Goal: Navigation & Orientation: Find specific page/section

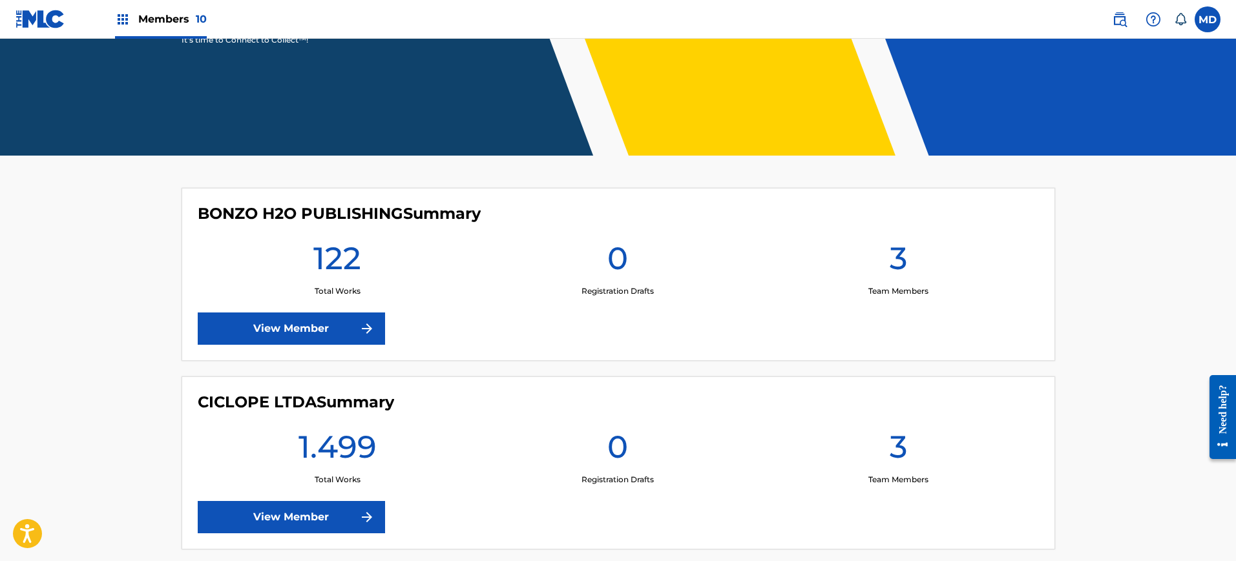
scroll to position [269, 0]
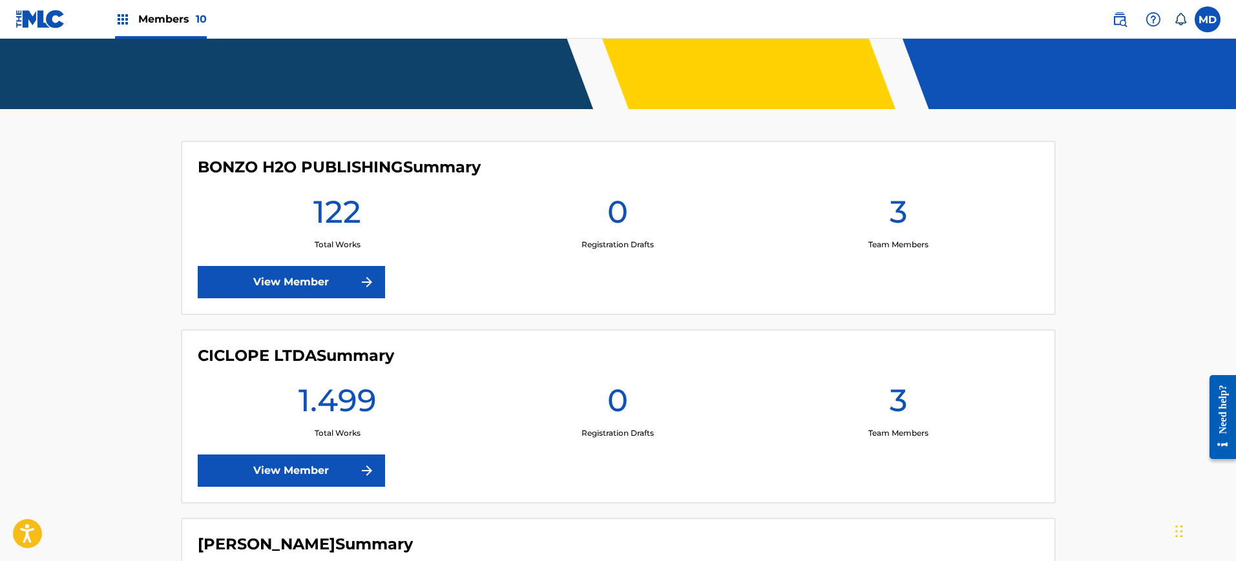
click at [298, 291] on link "View Member" at bounding box center [291, 282] width 187 height 32
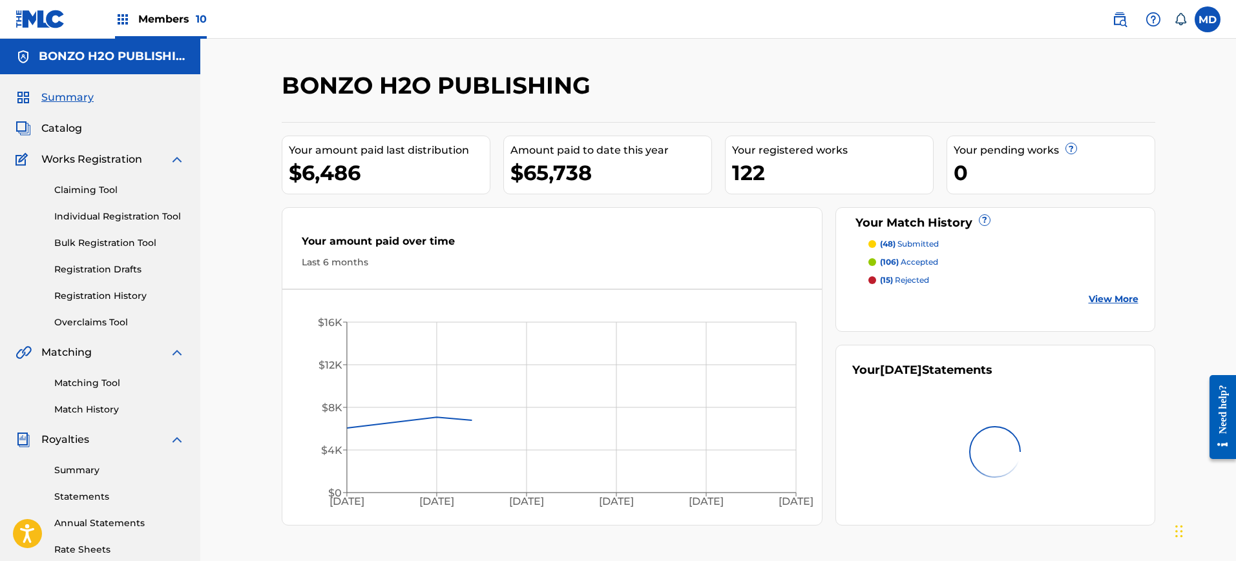
scroll to position [134, 0]
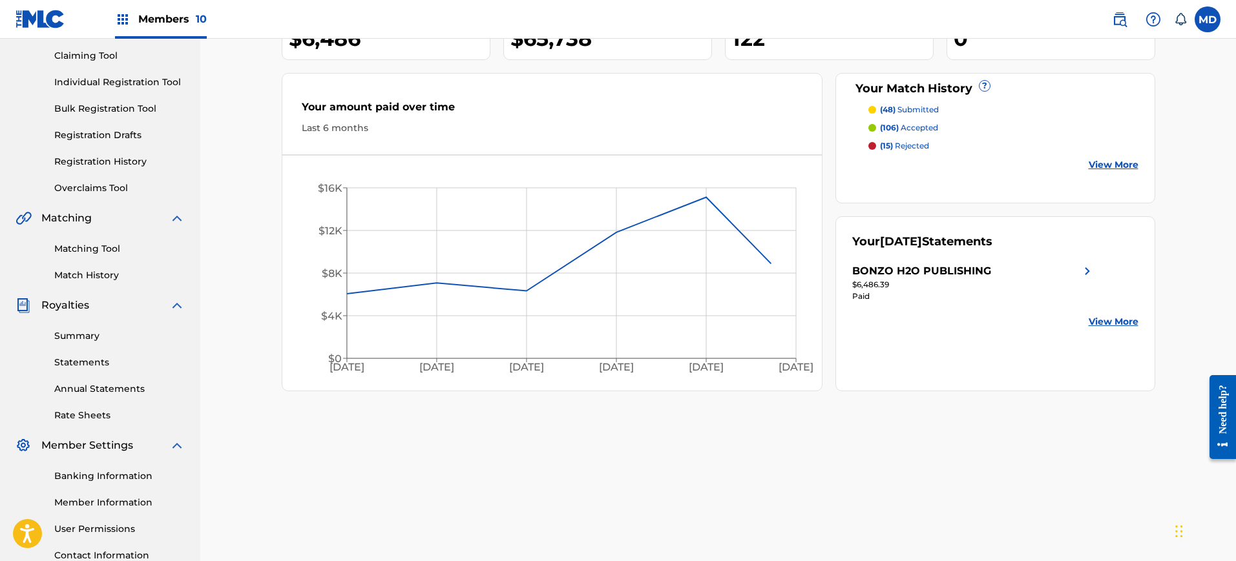
click at [75, 331] on link "Summary" at bounding box center [119, 337] width 131 height 14
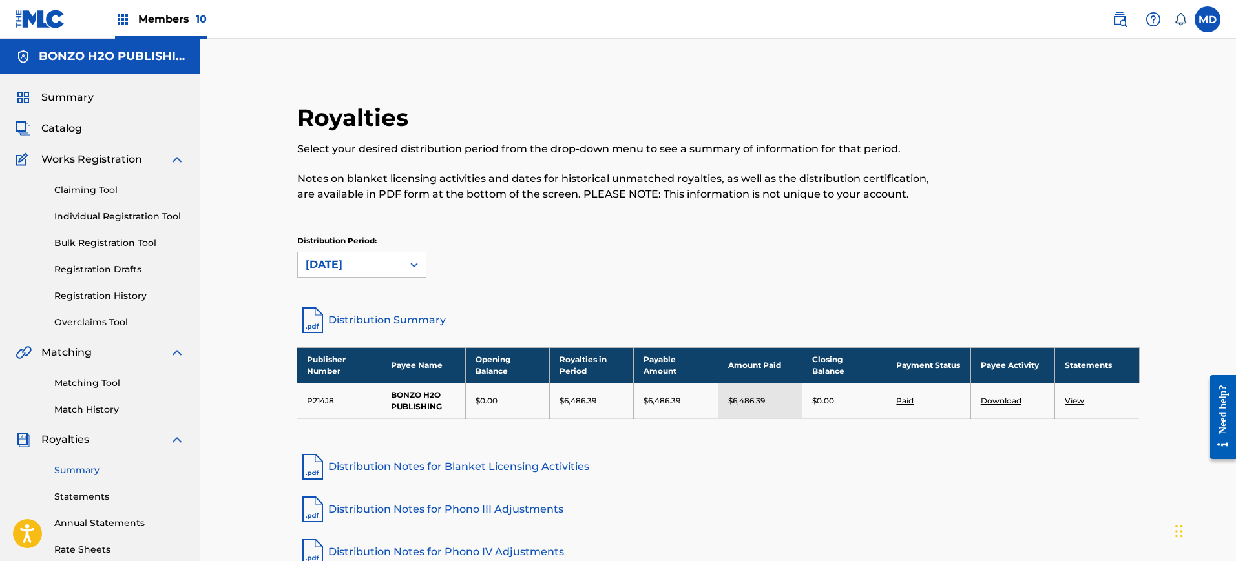
click at [158, 0] on div "Members 10" at bounding box center [161, 19] width 92 height 38
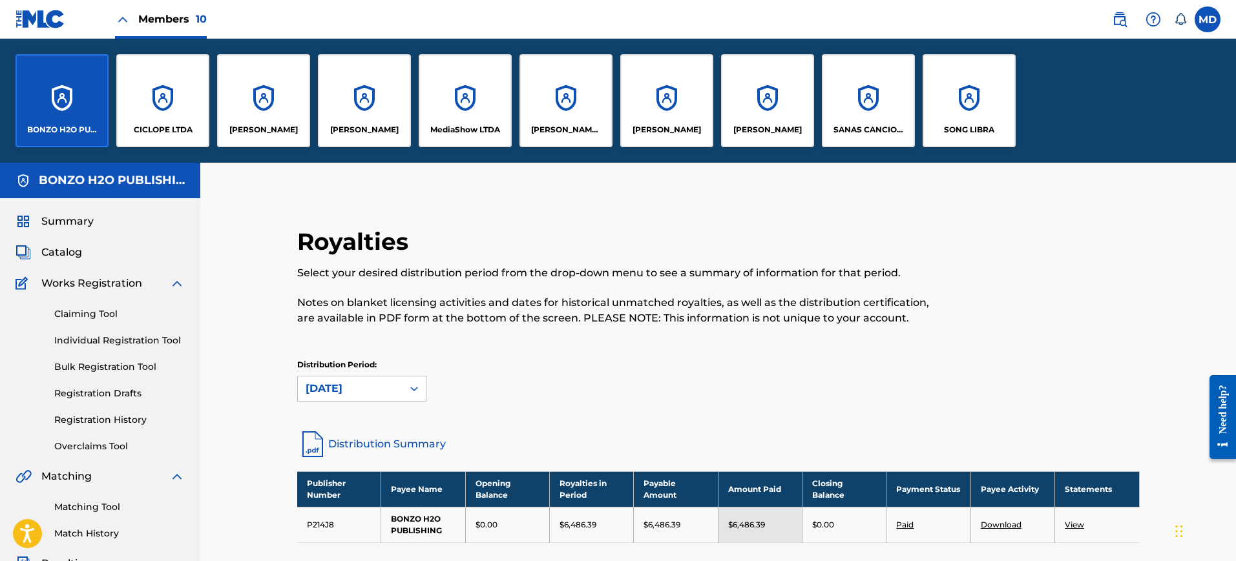
click at [171, 111] on div "CICLOPE LTDA" at bounding box center [162, 100] width 93 height 93
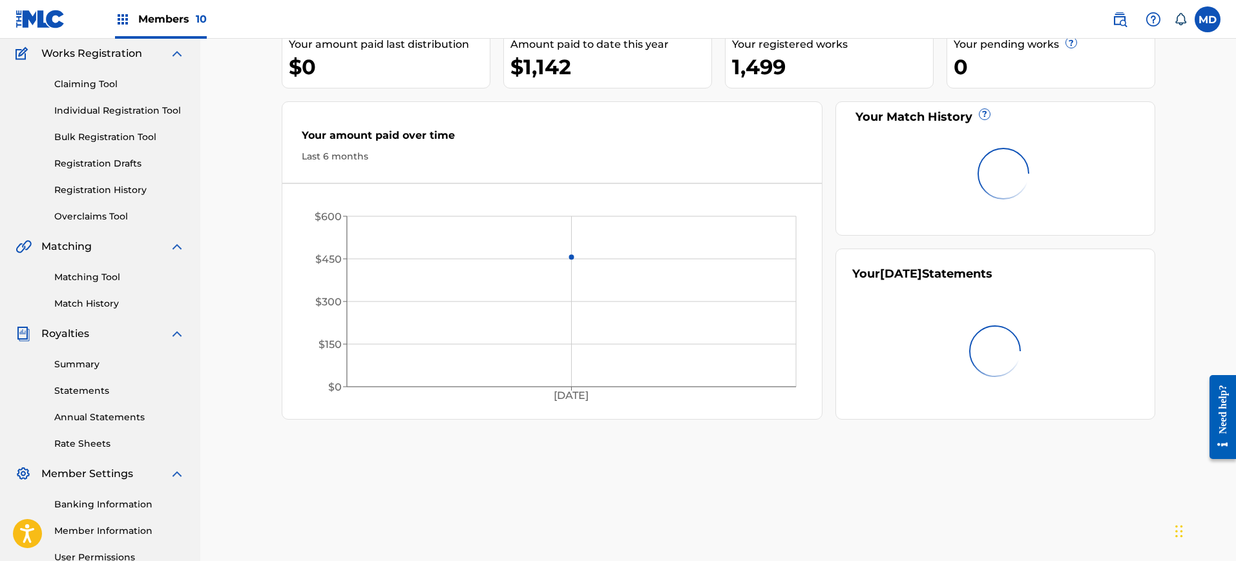
scroll to position [134, 0]
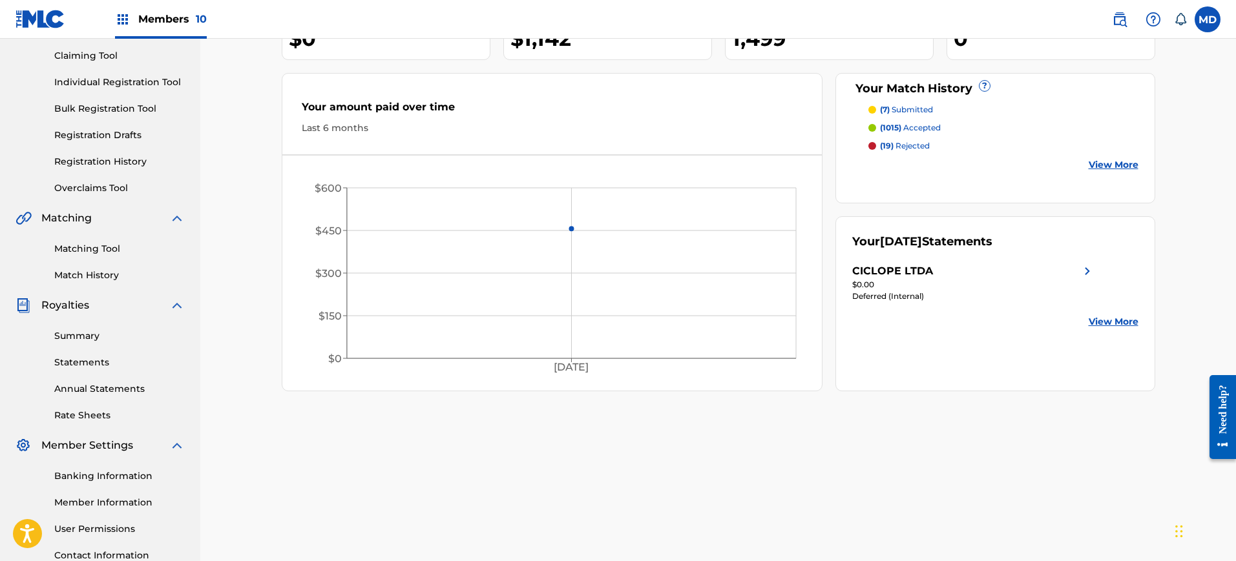
click at [94, 345] on div "Summary Statements Annual Statements Rate Sheets" at bounding box center [100, 367] width 169 height 109
click at [92, 344] on div "Summary Statements Annual Statements Rate Sheets" at bounding box center [100, 367] width 169 height 109
click at [92, 339] on link "Summary" at bounding box center [119, 337] width 131 height 14
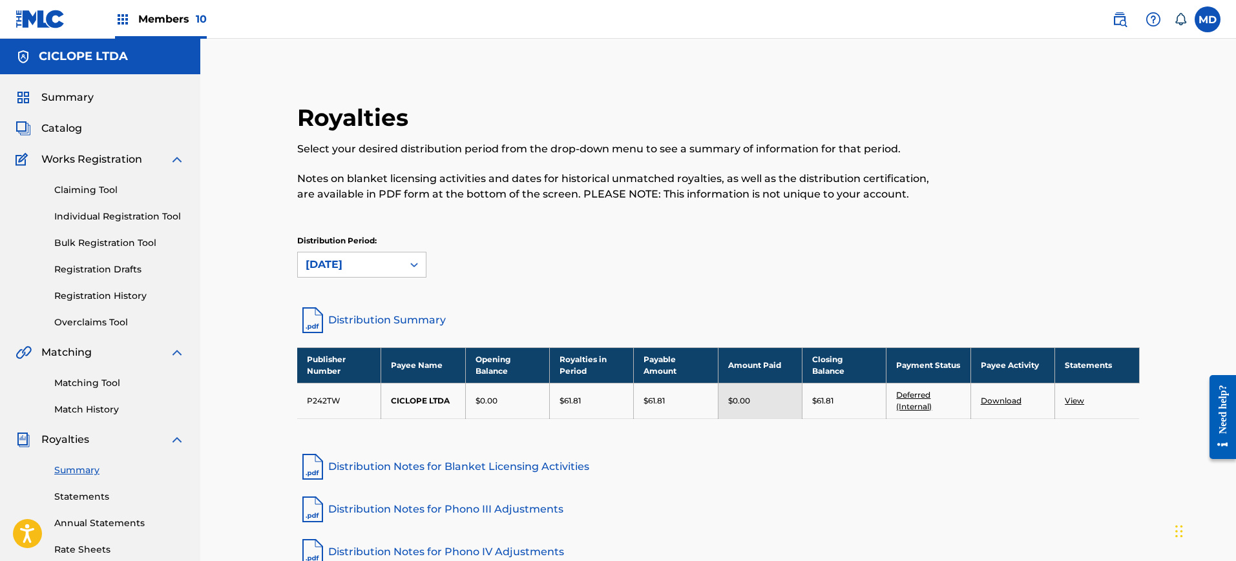
click at [173, 30] on div "Members 10" at bounding box center [161, 19] width 92 height 38
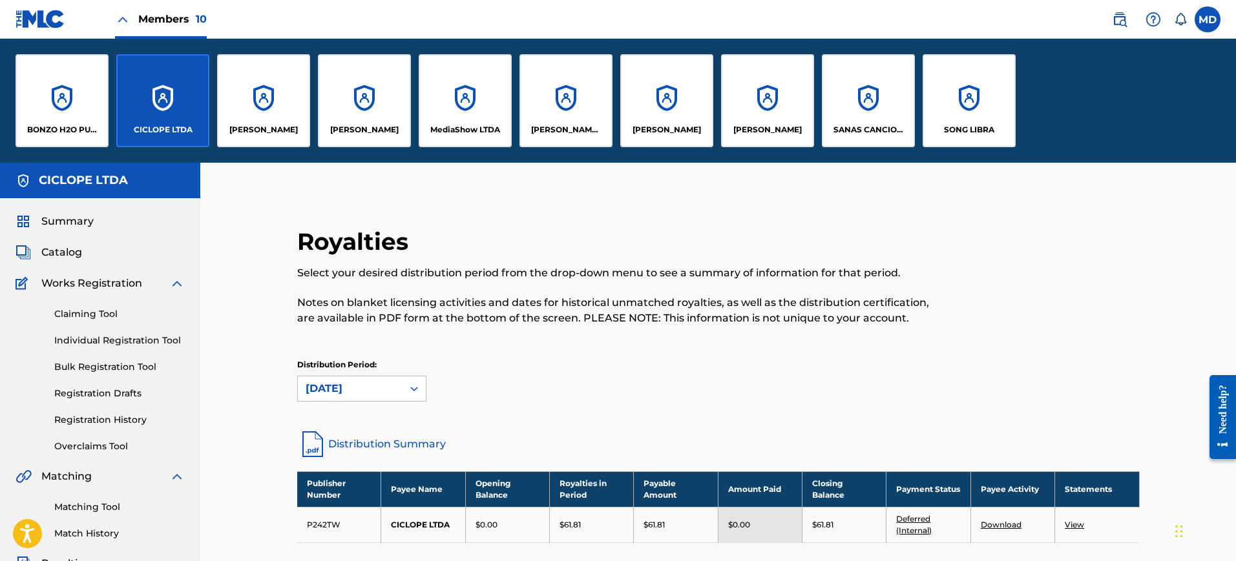
click at [258, 92] on div "[PERSON_NAME]" at bounding box center [263, 100] width 93 height 93
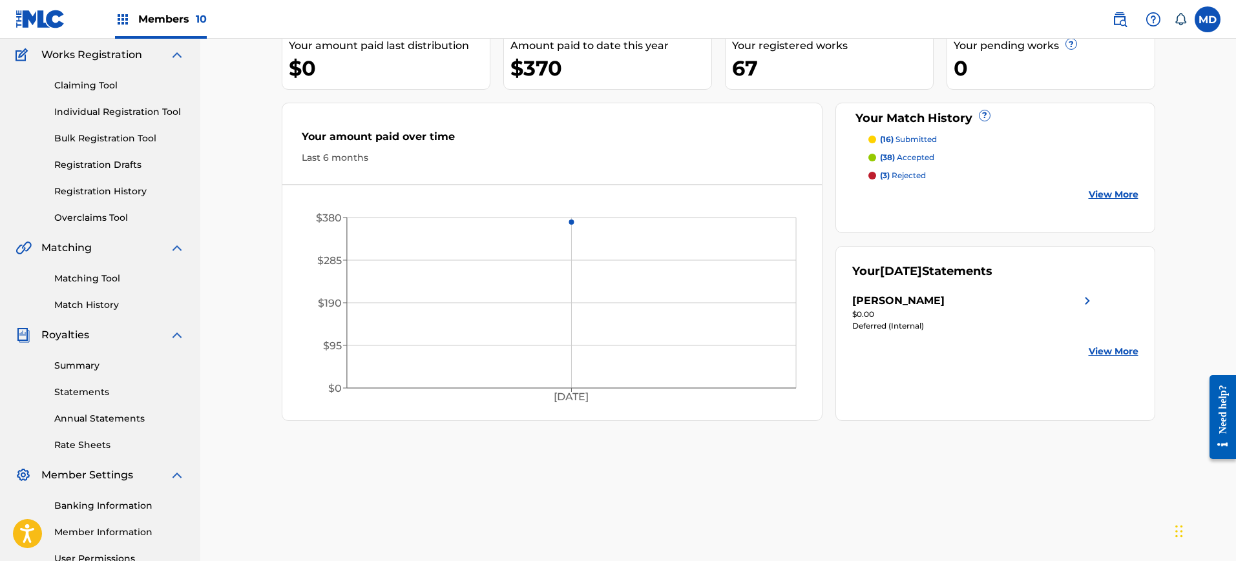
scroll to position [134, 0]
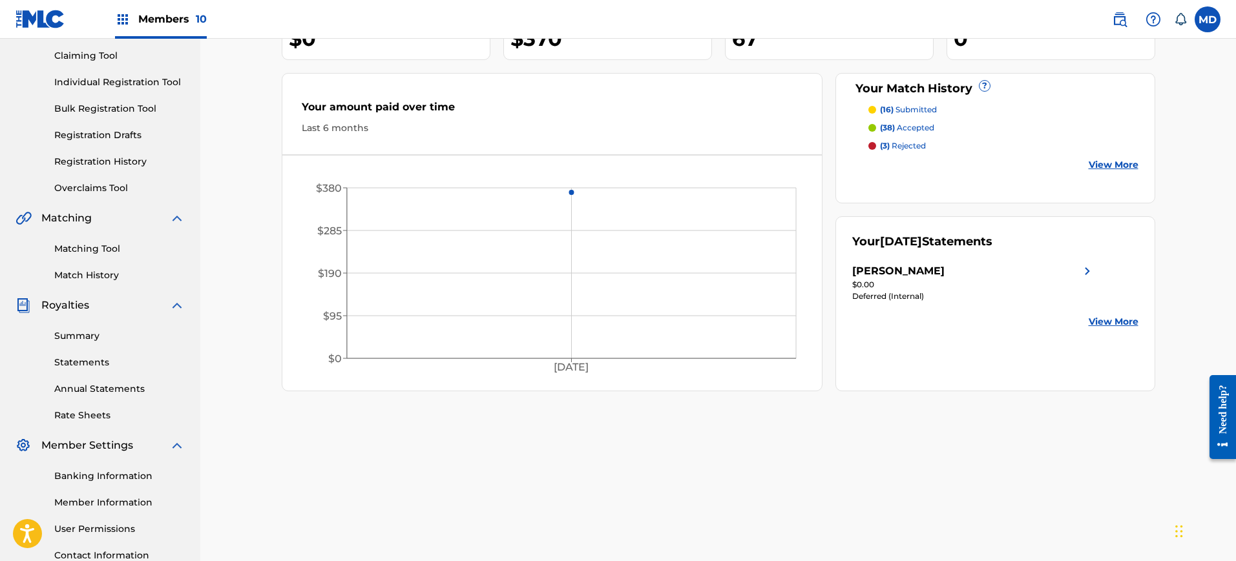
click at [87, 333] on link "Summary" at bounding box center [119, 337] width 131 height 14
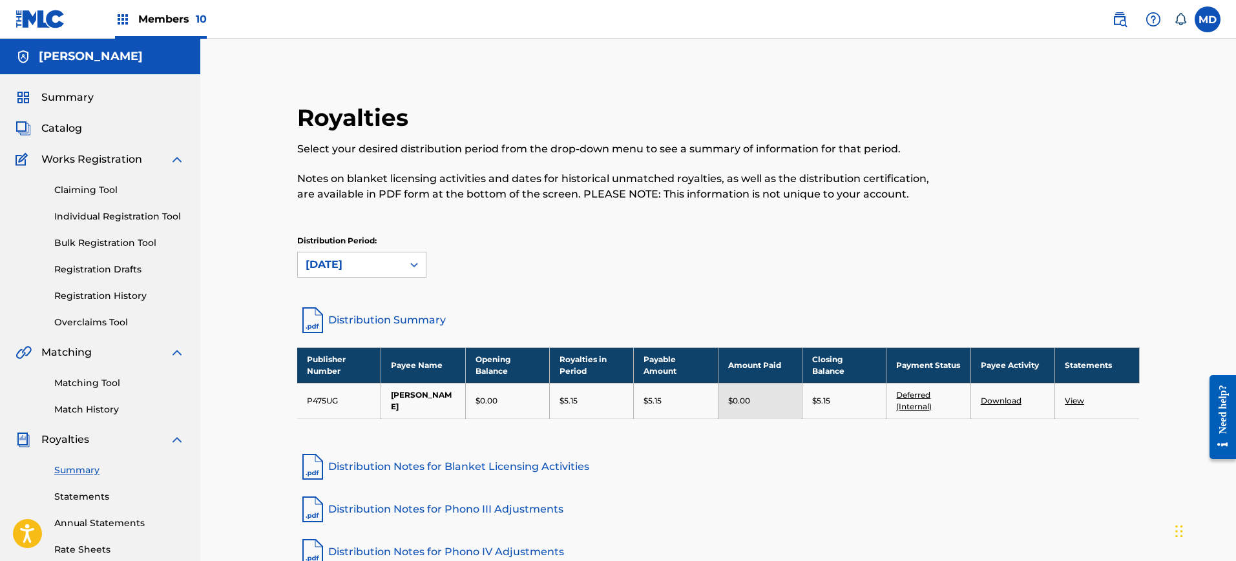
click at [159, 27] on div "Members 10" at bounding box center [161, 19] width 92 height 38
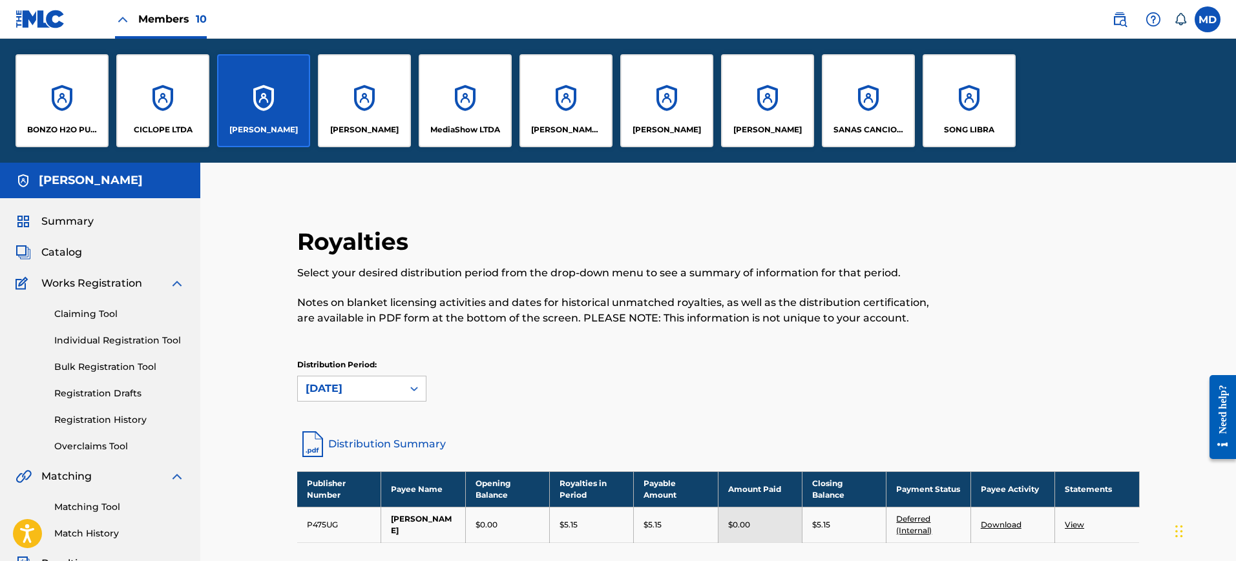
click at [355, 104] on div "[PERSON_NAME]" at bounding box center [364, 100] width 93 height 93
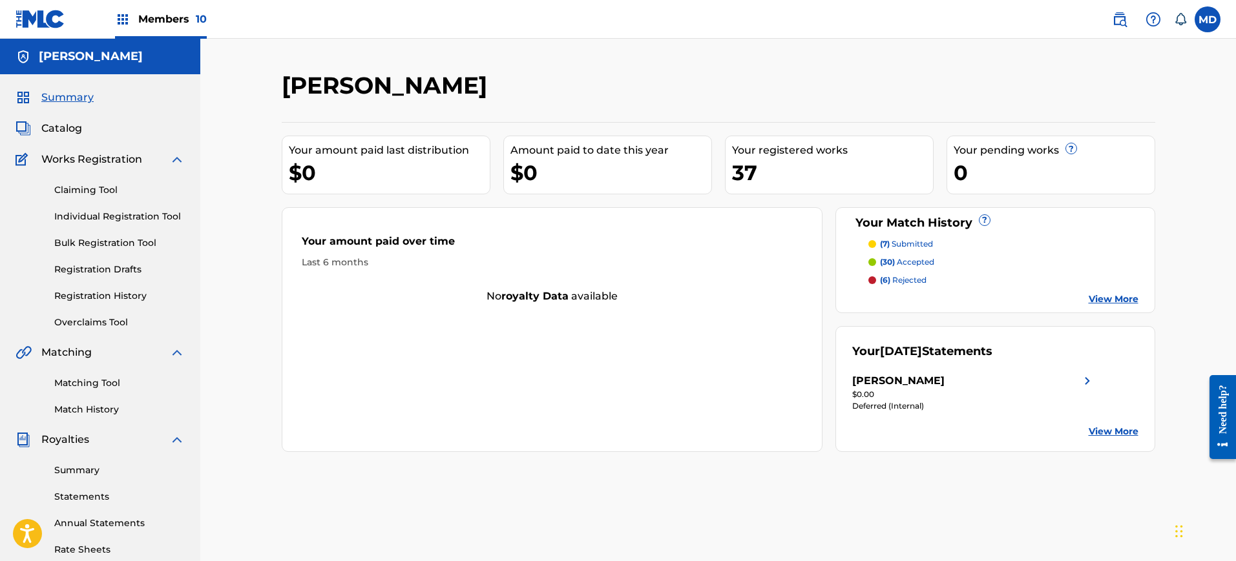
click at [82, 469] on link "Summary" at bounding box center [119, 471] width 131 height 14
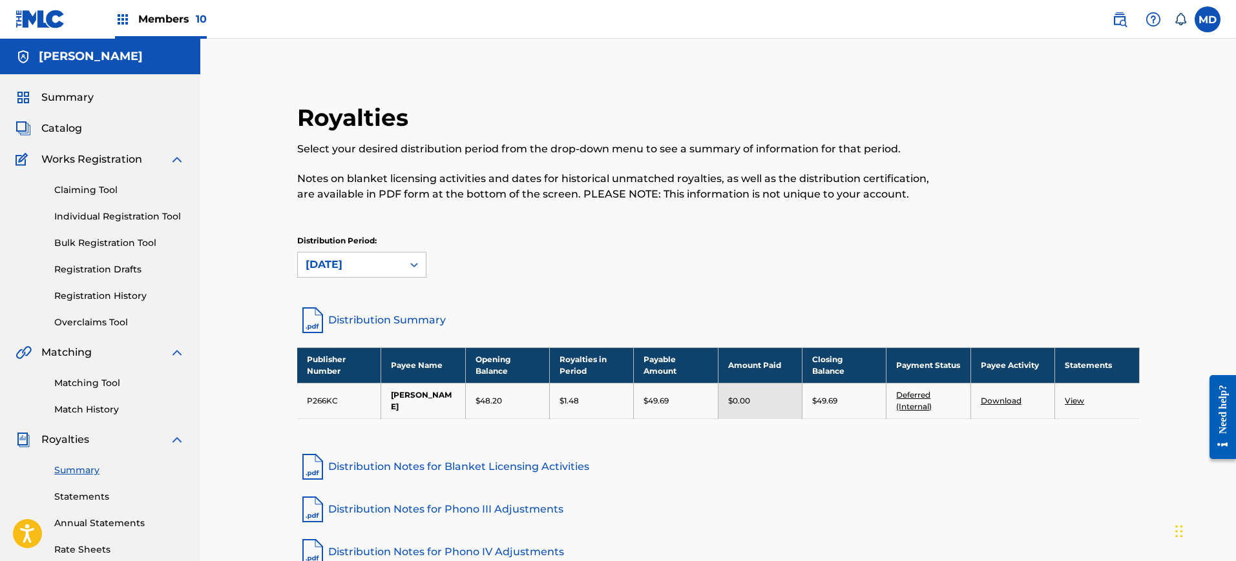
click at [162, 23] on span "Members 10" at bounding box center [172, 19] width 68 height 15
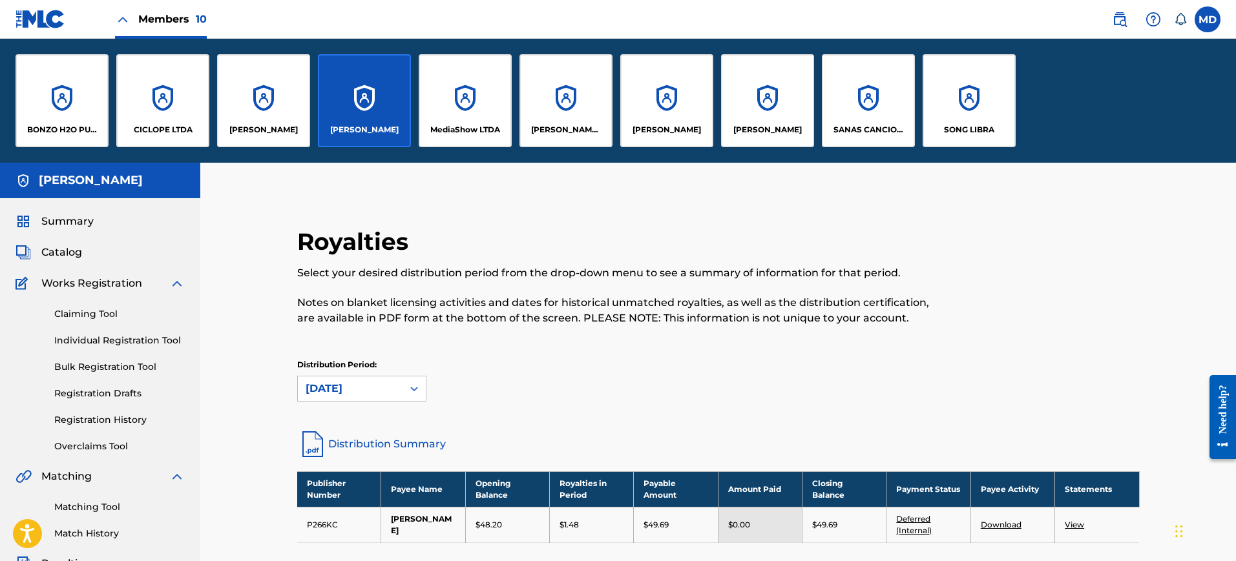
click at [446, 100] on div "MediaShow LTDA" at bounding box center [465, 100] width 93 height 93
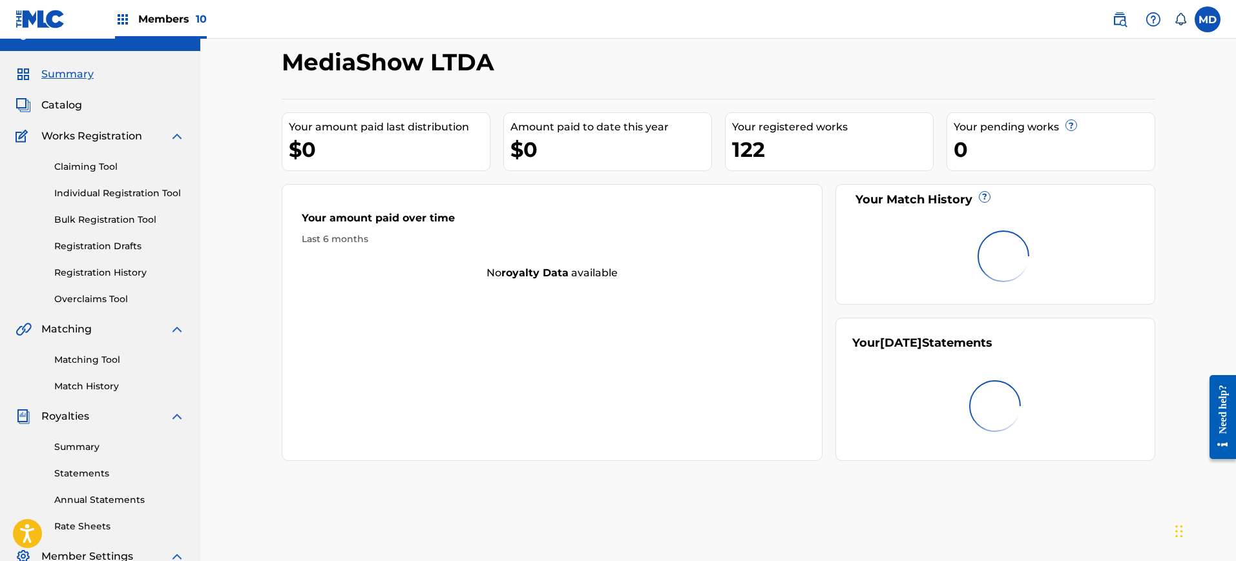
scroll to position [134, 0]
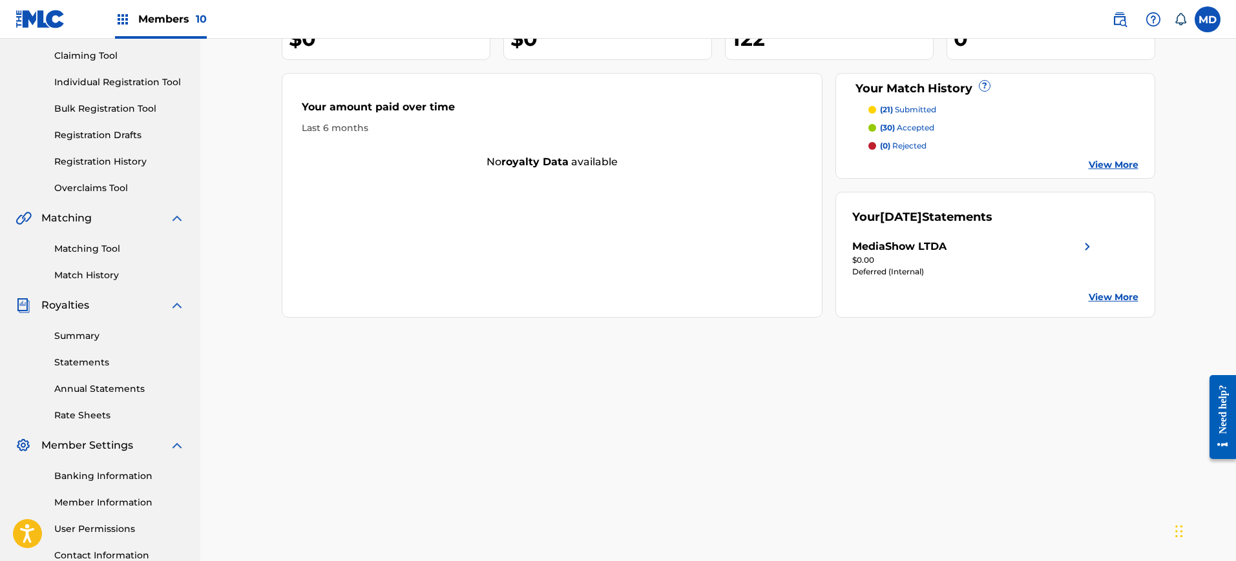
click at [100, 338] on link "Summary" at bounding box center [119, 337] width 131 height 14
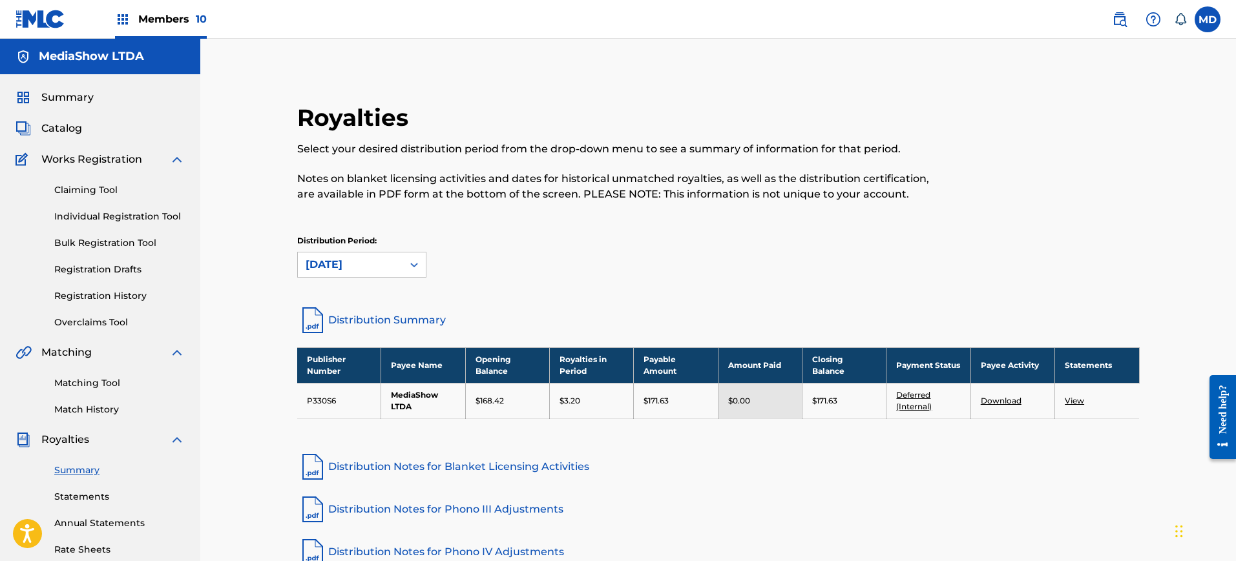
click at [161, 27] on div "Members 10" at bounding box center [161, 19] width 92 height 38
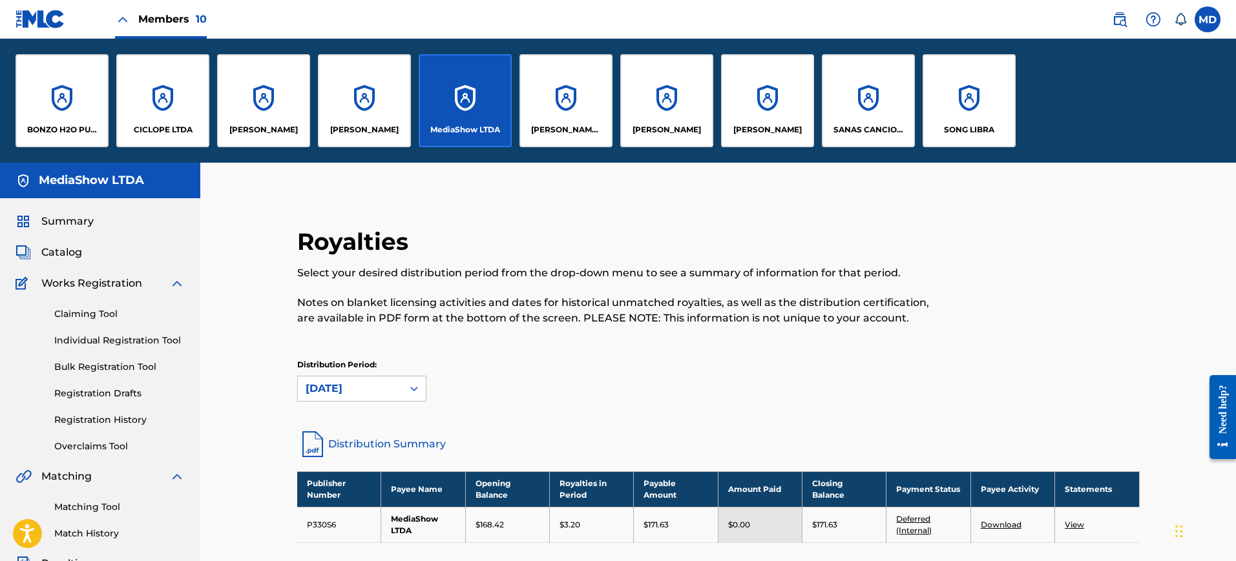
click at [580, 103] on div "[PERSON_NAME] [PERSON_NAME]" at bounding box center [565, 100] width 93 height 93
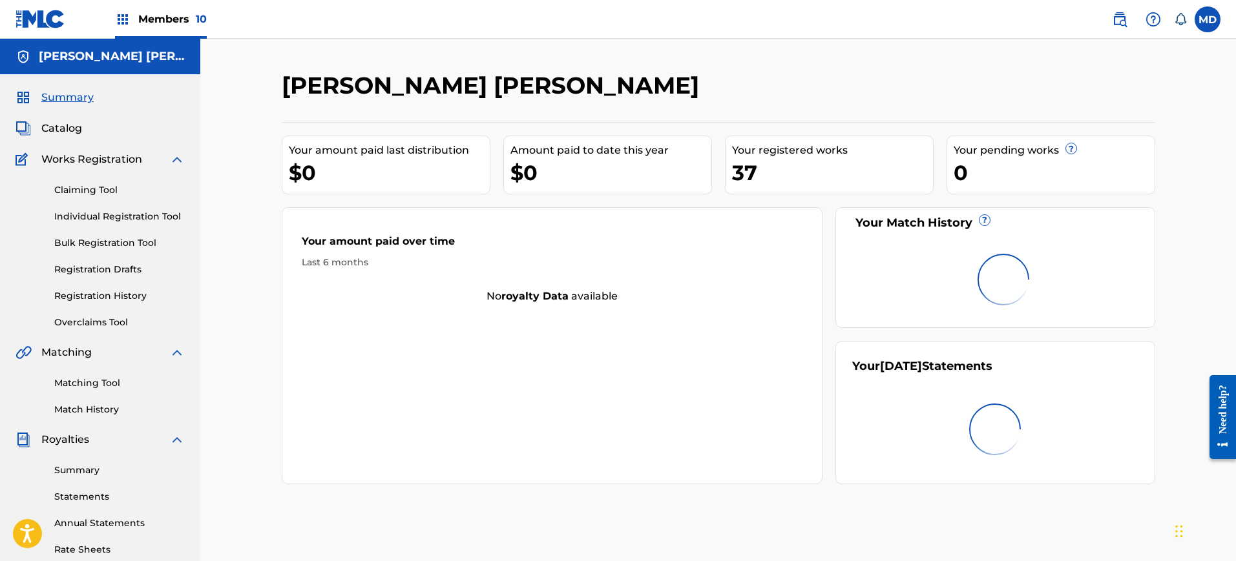
click at [94, 465] on link "Summary" at bounding box center [119, 471] width 131 height 14
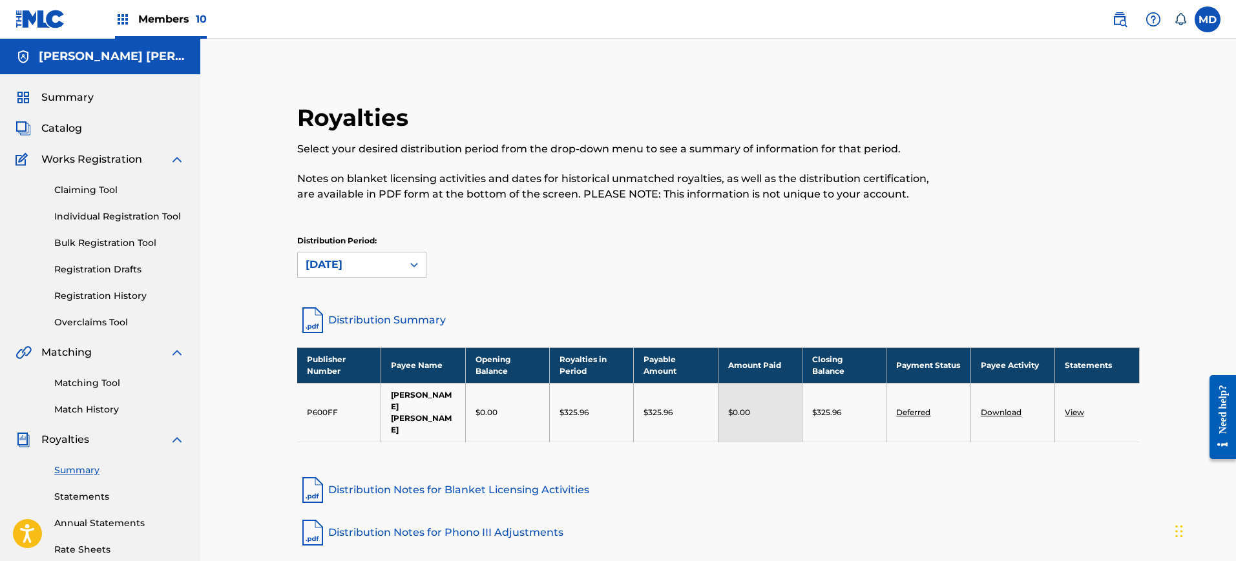
click at [183, 25] on span "Members 10" at bounding box center [172, 19] width 68 height 15
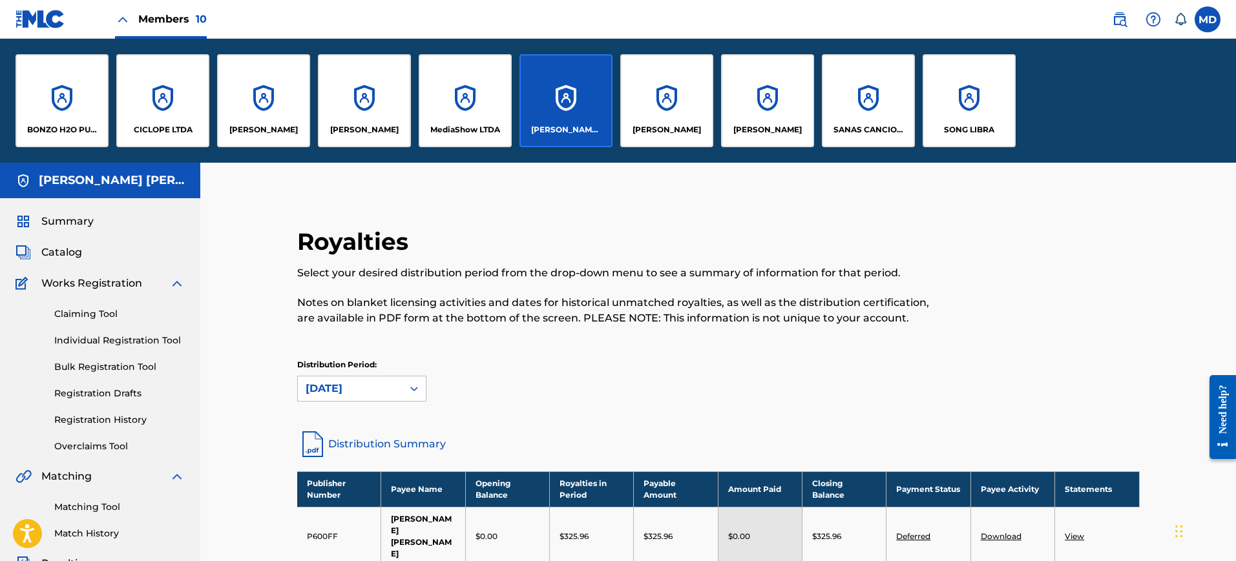
click at [638, 118] on div "[PERSON_NAME]" at bounding box center [666, 100] width 93 height 93
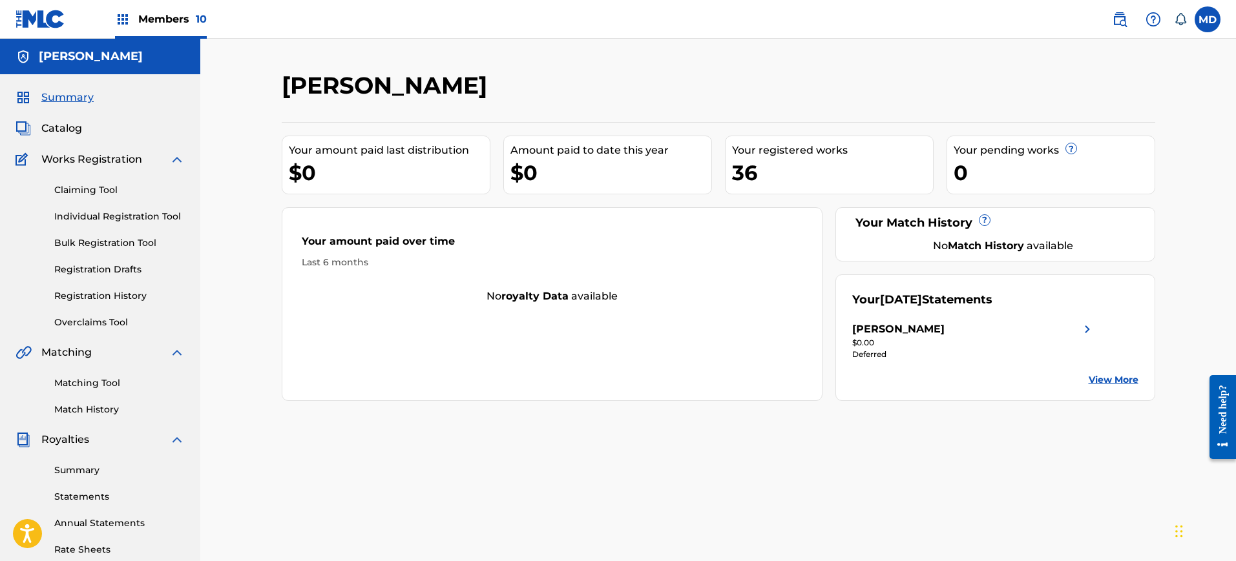
scroll to position [104, 0]
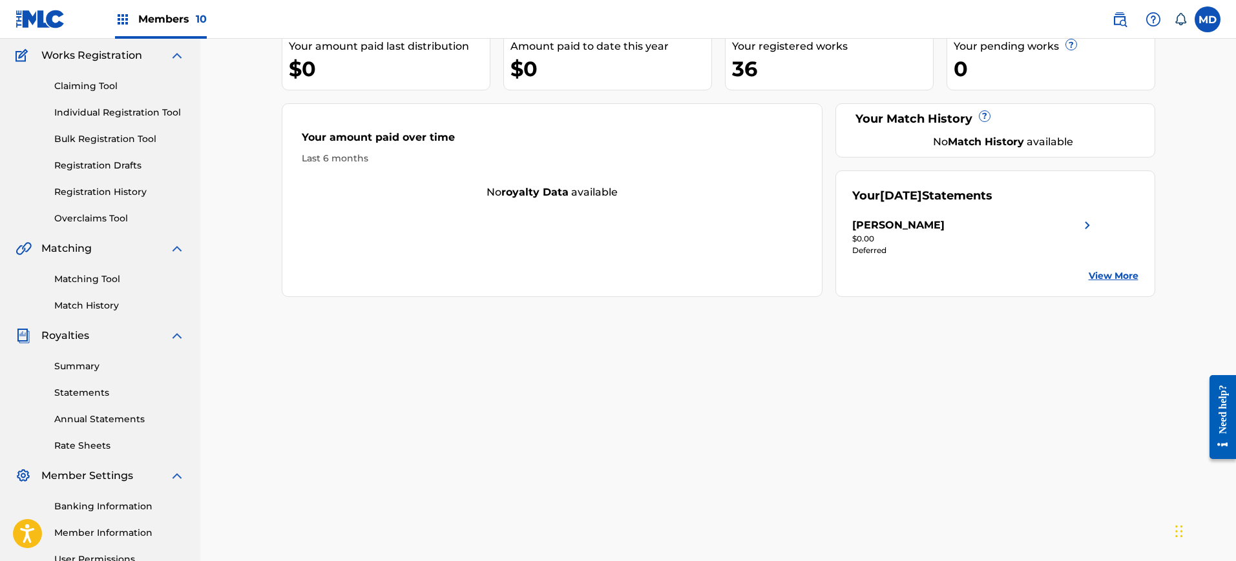
drag, startPoint x: 66, startPoint y: 349, endPoint x: 69, endPoint y: 364, distance: 15.8
click at [69, 364] on div "Summary Statements Annual Statements Rate Sheets" at bounding box center [100, 398] width 169 height 109
click at [69, 364] on link "Summary" at bounding box center [119, 367] width 131 height 14
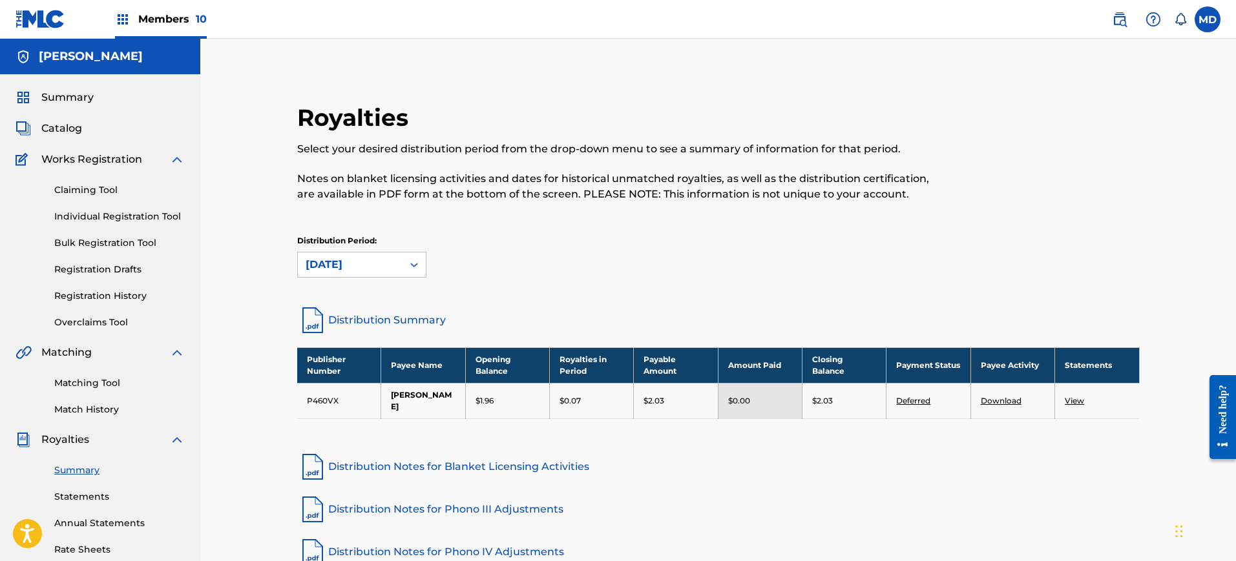
click at [175, 3] on div "Members 10" at bounding box center [161, 19] width 92 height 38
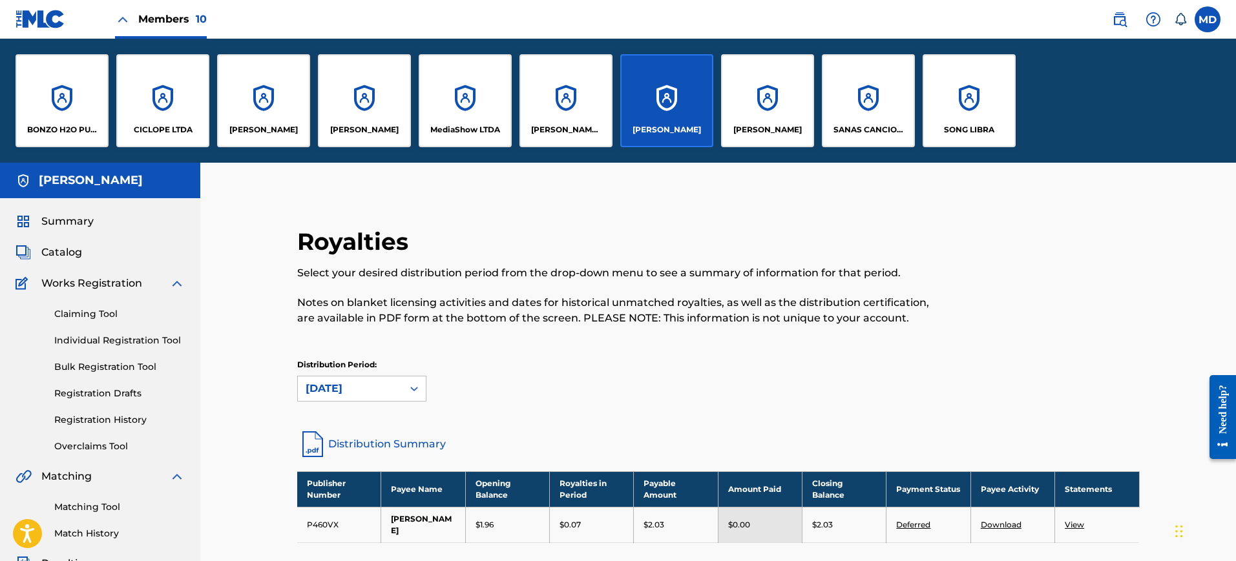
click at [773, 129] on p "[PERSON_NAME]" at bounding box center [767, 130] width 68 height 12
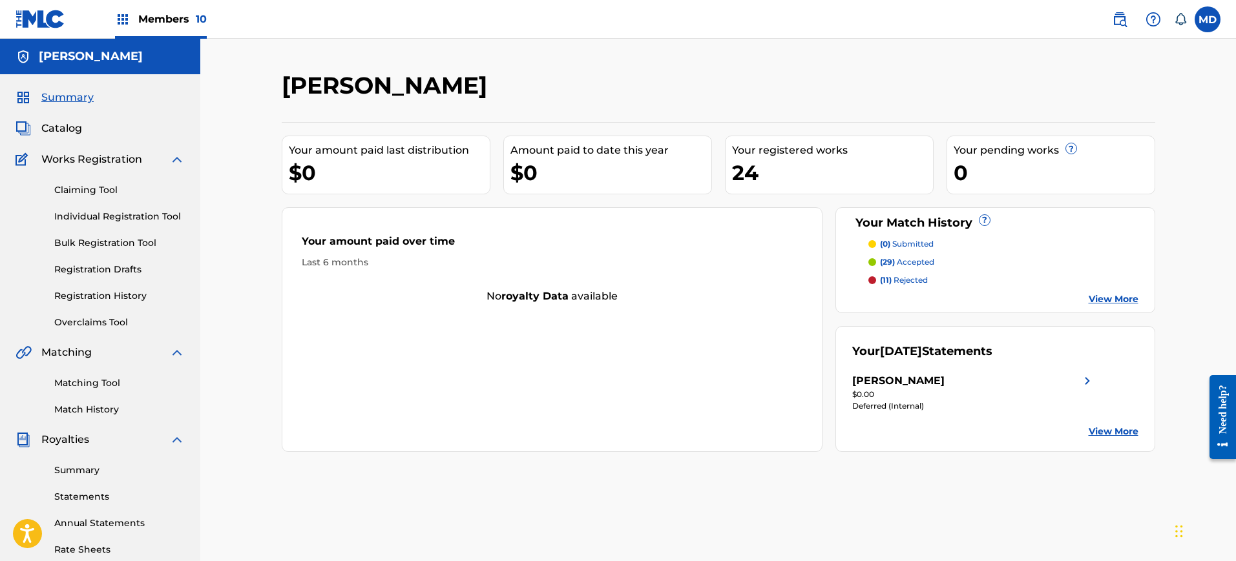
click at [59, 475] on link "Summary" at bounding box center [119, 471] width 131 height 14
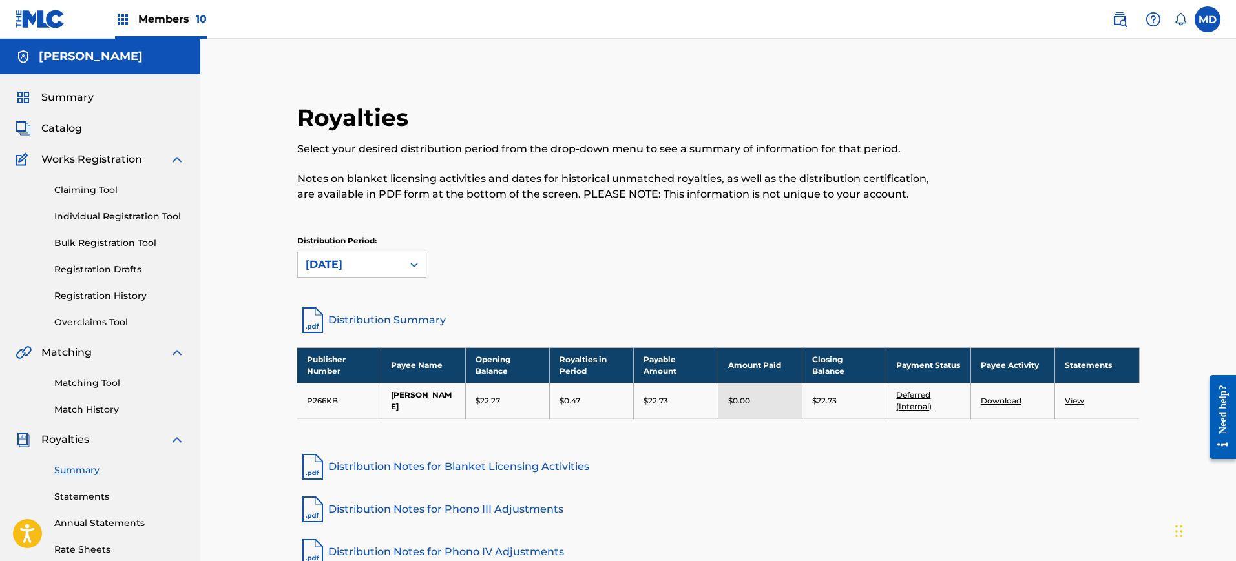
click at [121, 33] on div "Members 10" at bounding box center [161, 19] width 92 height 38
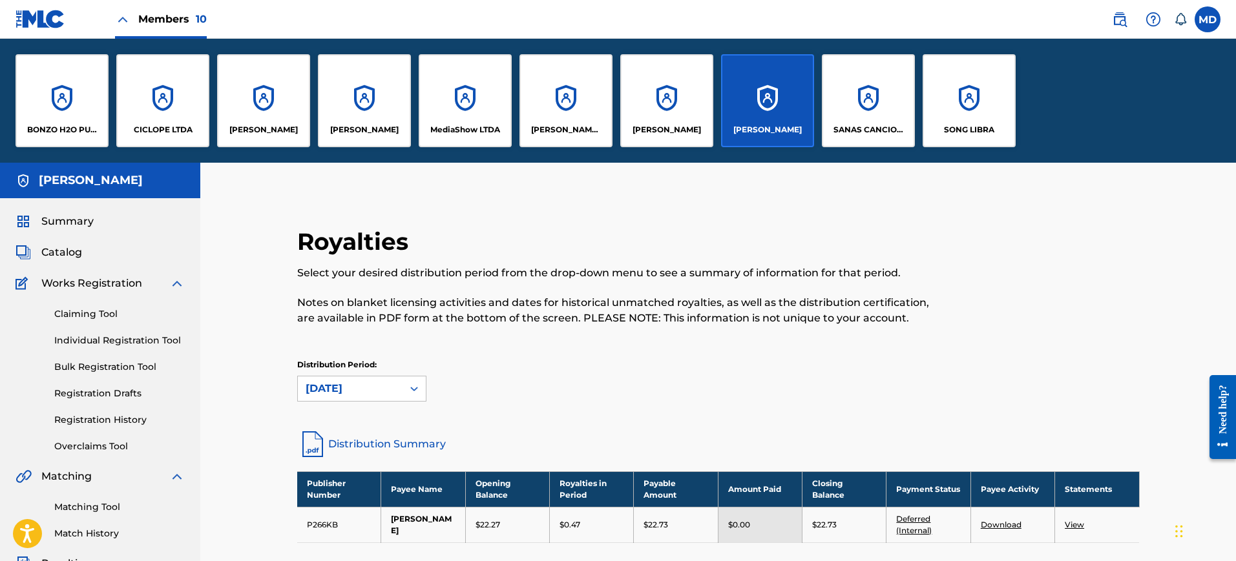
click at [870, 102] on div "SANAS CANCIONES SAS" at bounding box center [868, 100] width 93 height 93
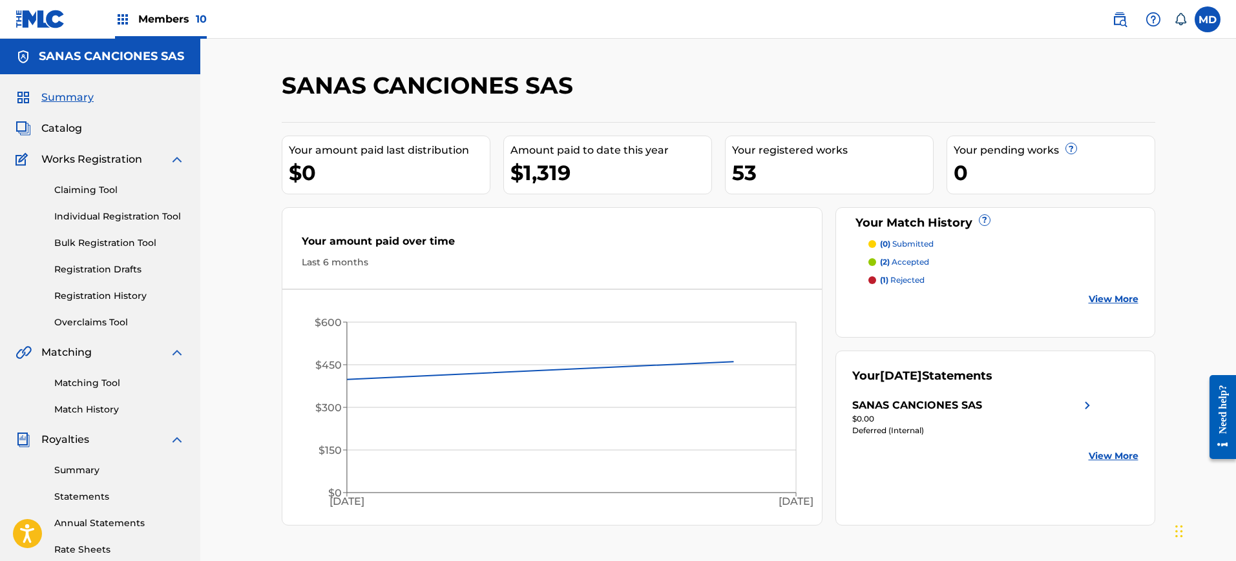
click at [99, 463] on div "Summary Statements Annual Statements Rate Sheets" at bounding box center [100, 502] width 169 height 109
click at [87, 472] on link "Summary" at bounding box center [119, 471] width 131 height 14
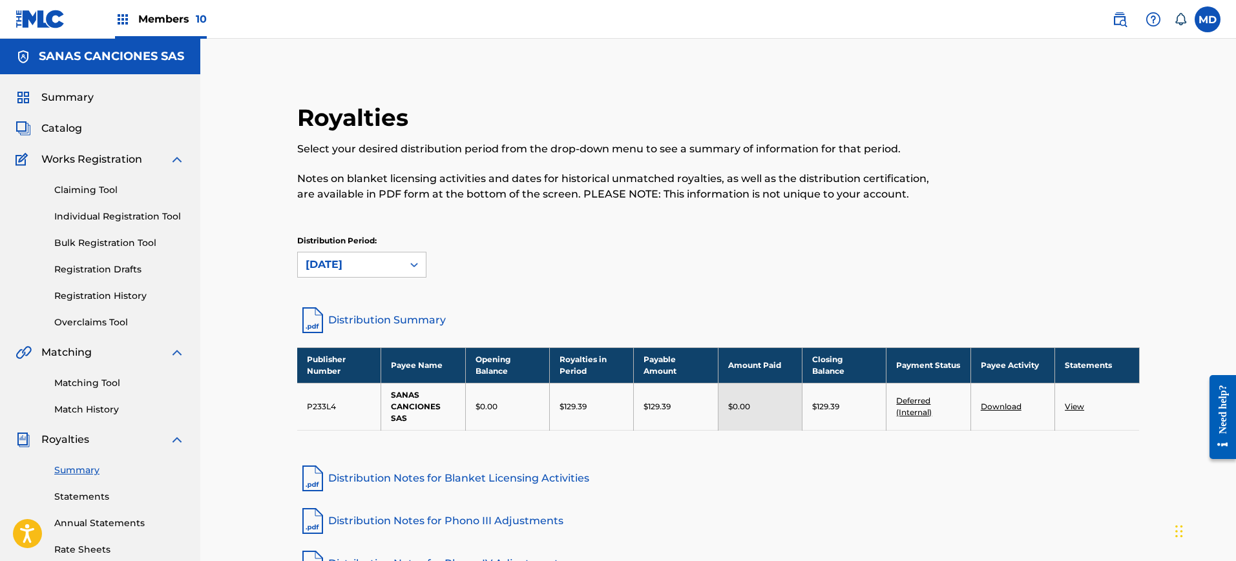
click at [174, 35] on div "Members 10" at bounding box center [161, 19] width 92 height 38
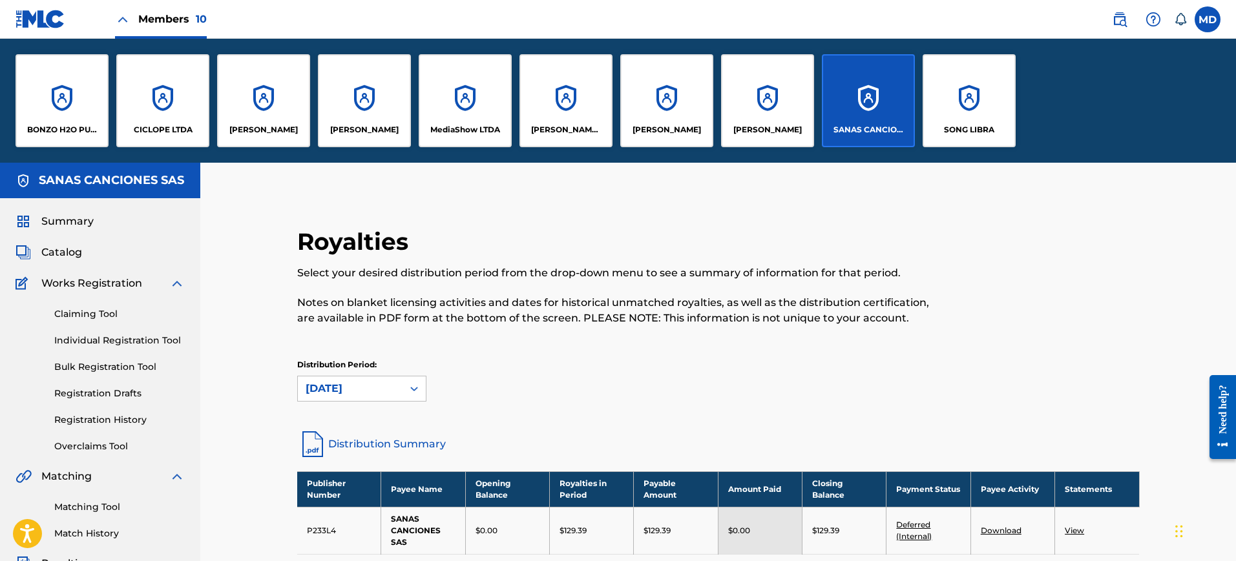
click at [961, 88] on div "SONG LIBRA" at bounding box center [969, 100] width 93 height 93
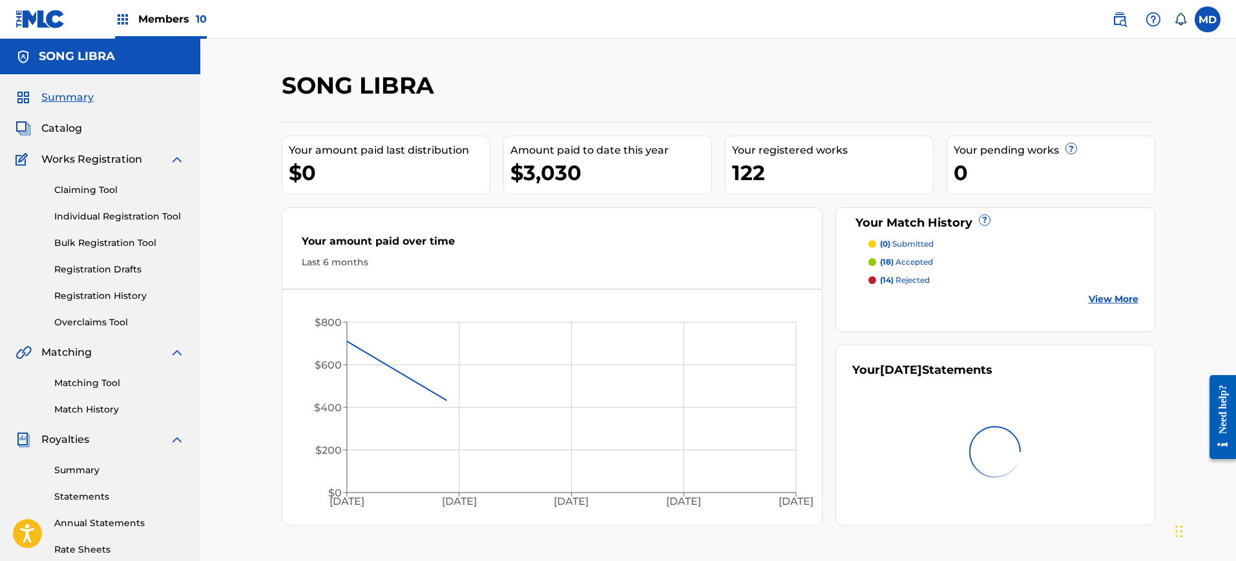
click at [87, 470] on link "Summary" at bounding box center [119, 471] width 131 height 14
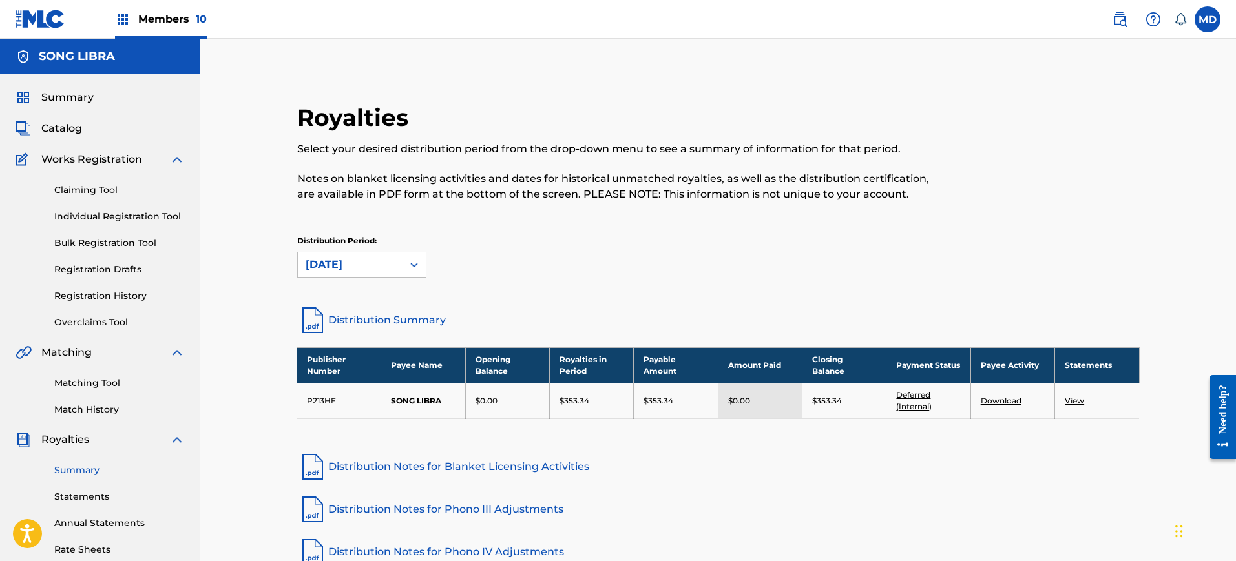
click at [154, 4] on div "Members 10" at bounding box center [161, 19] width 92 height 38
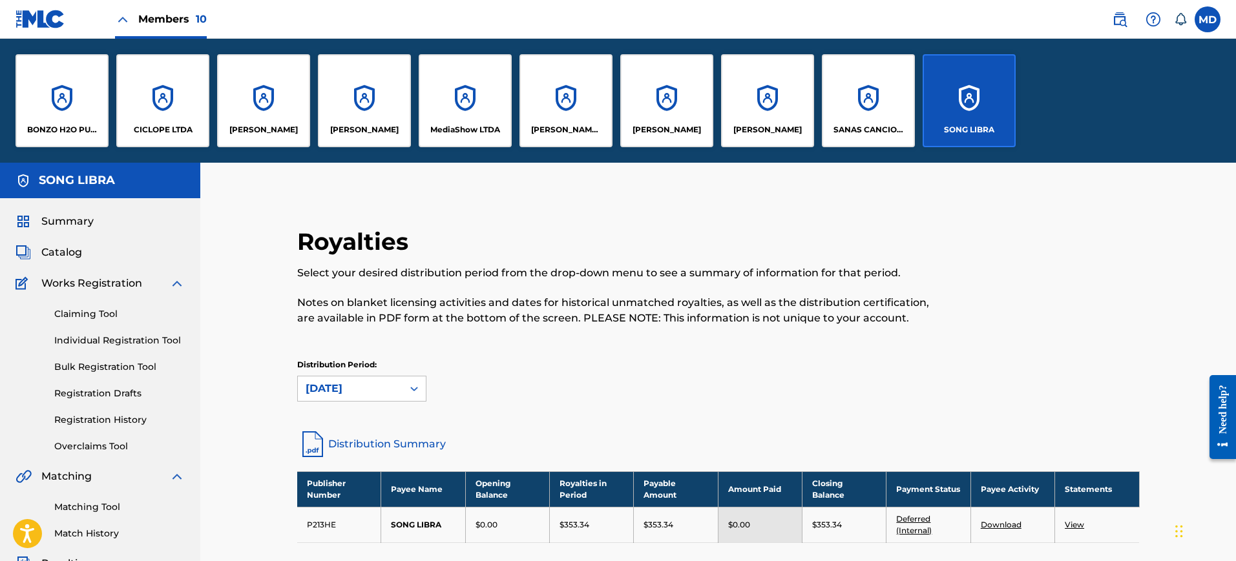
click at [154, 4] on div "Members 10" at bounding box center [161, 19] width 92 height 38
